Goal: Information Seeking & Learning: Check status

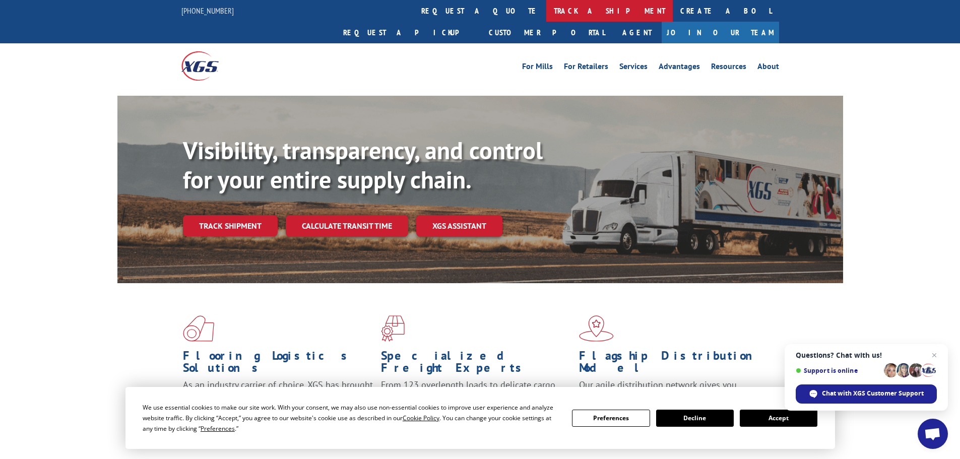
click at [546, 7] on link "track a shipment" at bounding box center [609, 11] width 127 height 22
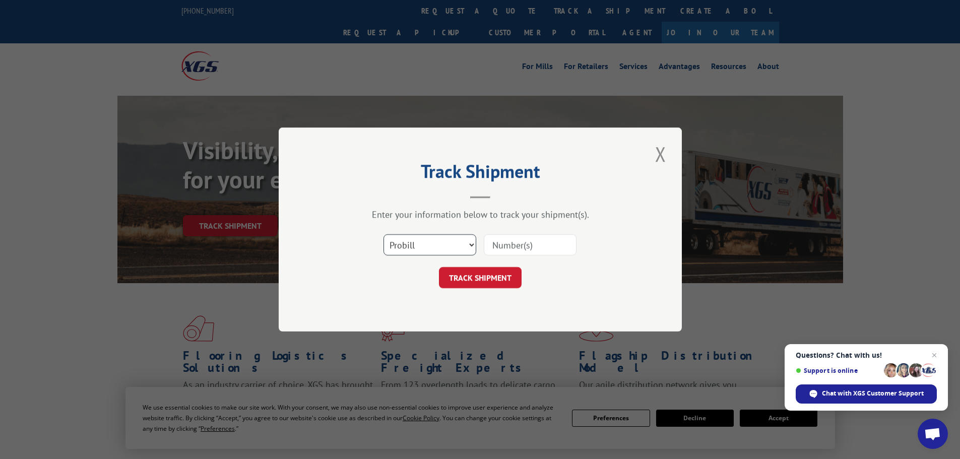
click at [421, 241] on select "Select category... Probill BOL PO" at bounding box center [430, 244] width 93 height 21
click at [509, 244] on input at bounding box center [530, 244] width 93 height 21
click at [402, 244] on select "Select category... Probill BOL PO" at bounding box center [430, 244] width 93 height 21
click at [402, 243] on select "Select category... Probill BOL PO" at bounding box center [430, 244] width 93 height 21
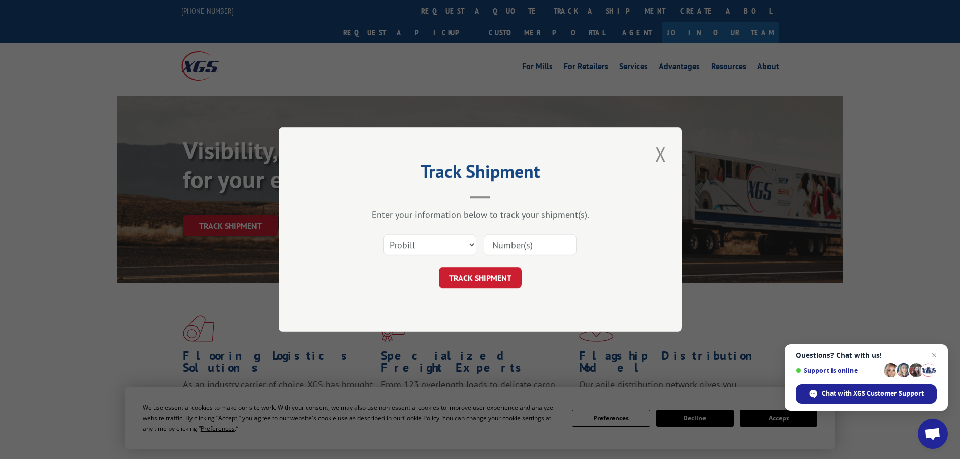
click at [497, 244] on input at bounding box center [530, 244] width 93 height 21
type input "17500312"
click at [482, 282] on button "TRACK SHIPMENT" at bounding box center [480, 277] width 83 height 21
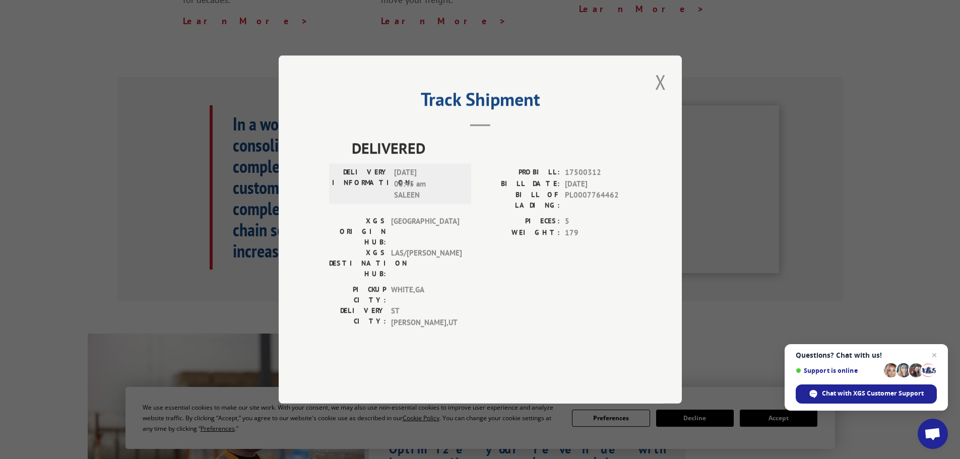
scroll to position [353, 0]
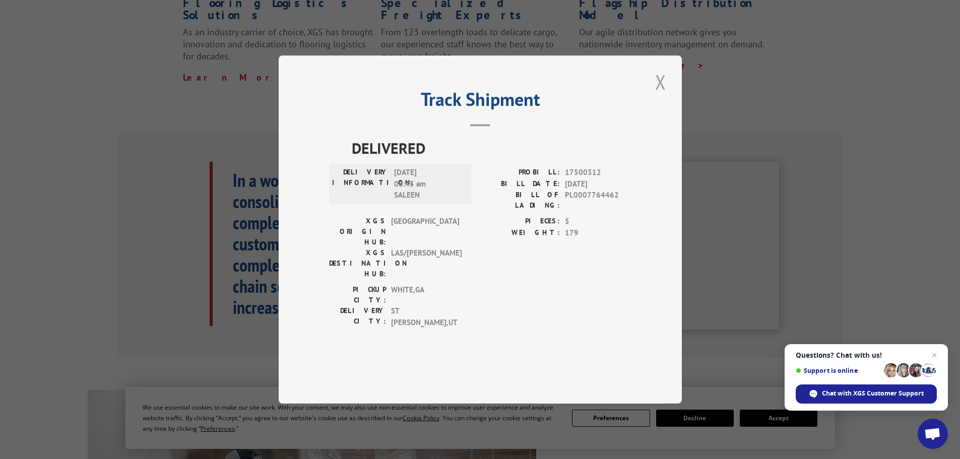
click at [656, 96] on button "Close modal" at bounding box center [660, 82] width 17 height 28
